Goal: Find specific page/section: Find specific page/section

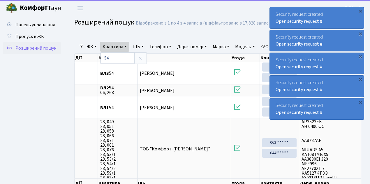
select select "25"
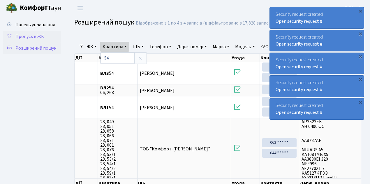
click at [32, 36] on span "Пропуск в ЖК" at bounding box center [29, 36] width 29 height 6
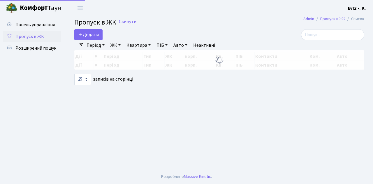
select select "25"
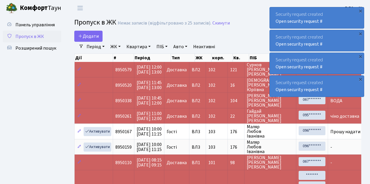
click at [27, 36] on span "Пропуск в ЖК" at bounding box center [29, 36] width 29 height 6
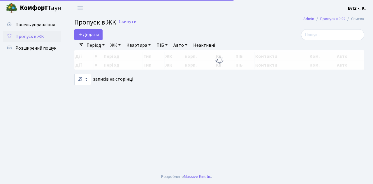
select select "25"
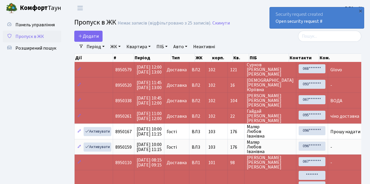
click at [39, 37] on span "Пропуск в ЖК" at bounding box center [29, 36] width 29 height 6
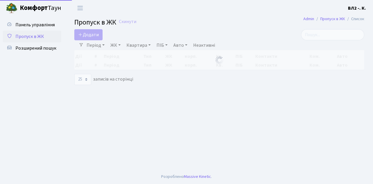
select select "25"
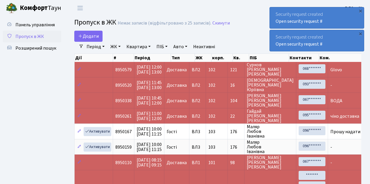
click at [38, 37] on span "Пропуск в ЖК" at bounding box center [29, 36] width 29 height 6
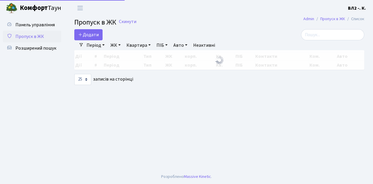
select select "25"
